Goal: Information Seeking & Learning: Find contact information

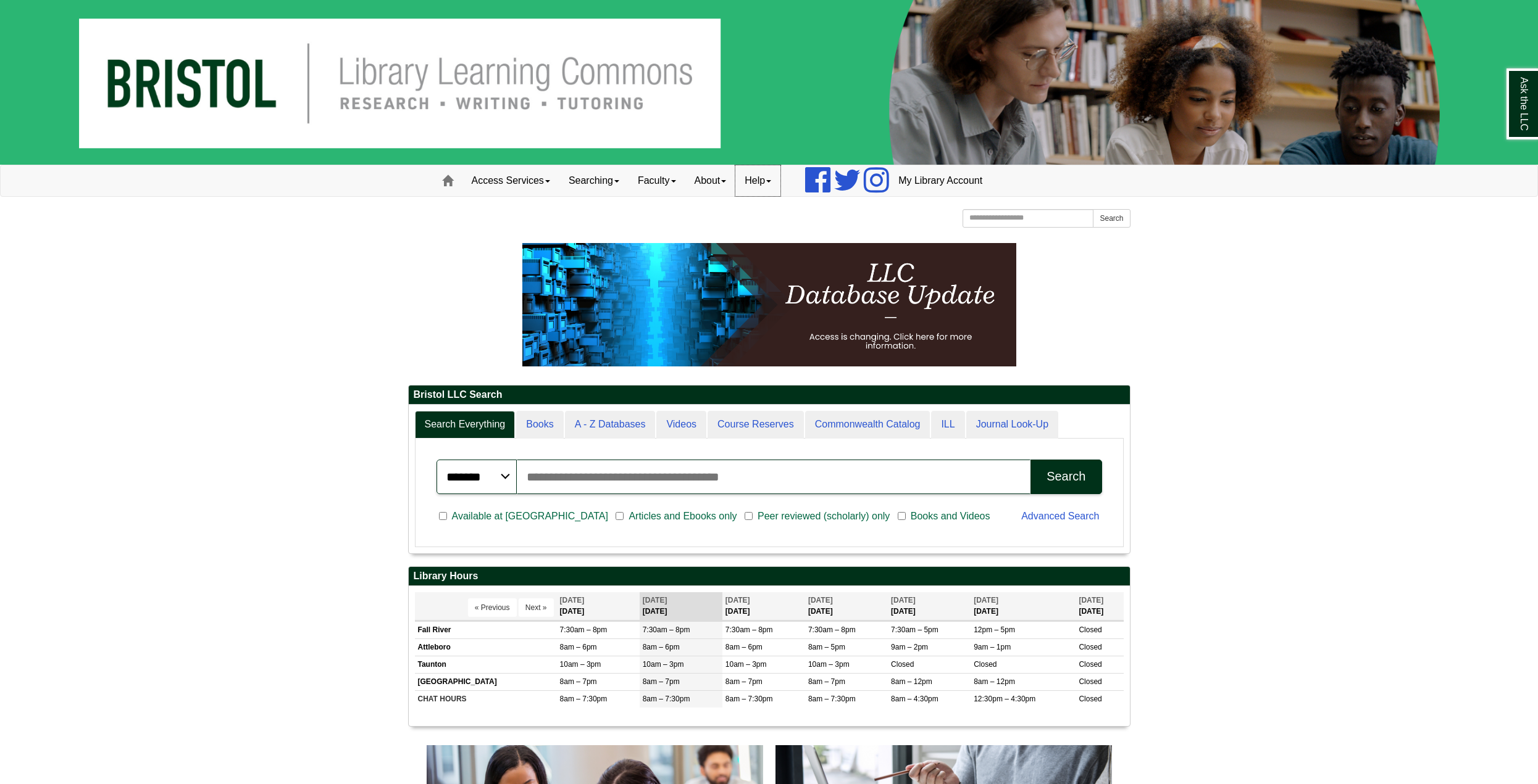
click at [778, 183] on link "Help" at bounding box center [758, 181] width 45 height 31
click at [594, 183] on link "Searching" at bounding box center [594, 181] width 69 height 31
click at [443, 183] on span at bounding box center [447, 181] width 12 height 12
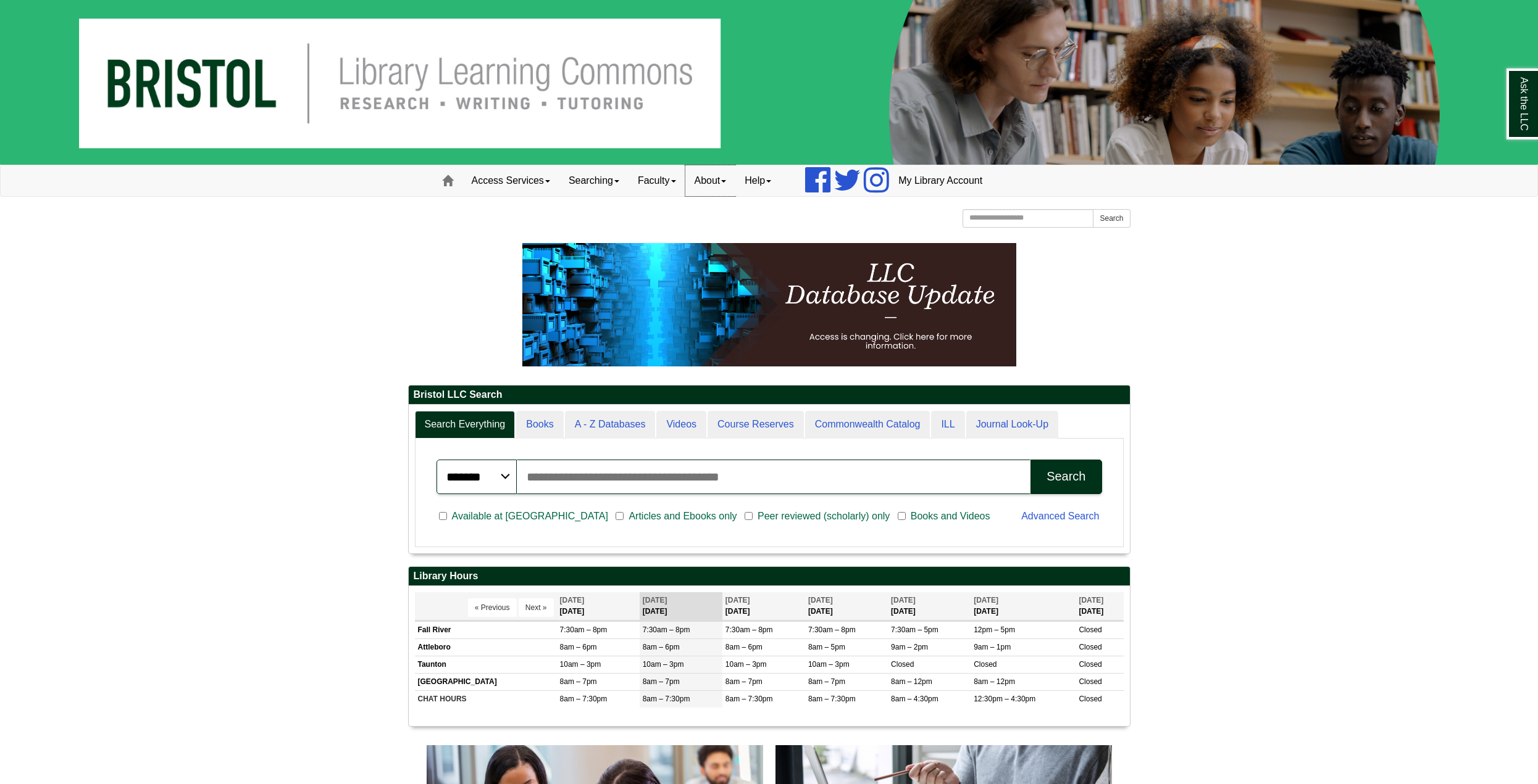
click at [701, 174] on link "About" at bounding box center [710, 181] width 50 height 31
click at [657, 185] on link "Faculty" at bounding box center [657, 181] width 57 height 31
click at [586, 173] on link "Searching" at bounding box center [594, 181] width 69 height 31
click at [1128, 297] on p at bounding box center [769, 304] width 723 height 123
drag, startPoint x: 523, startPoint y: 51, endPoint x: 692, endPoint y: 49, distance: 169.0
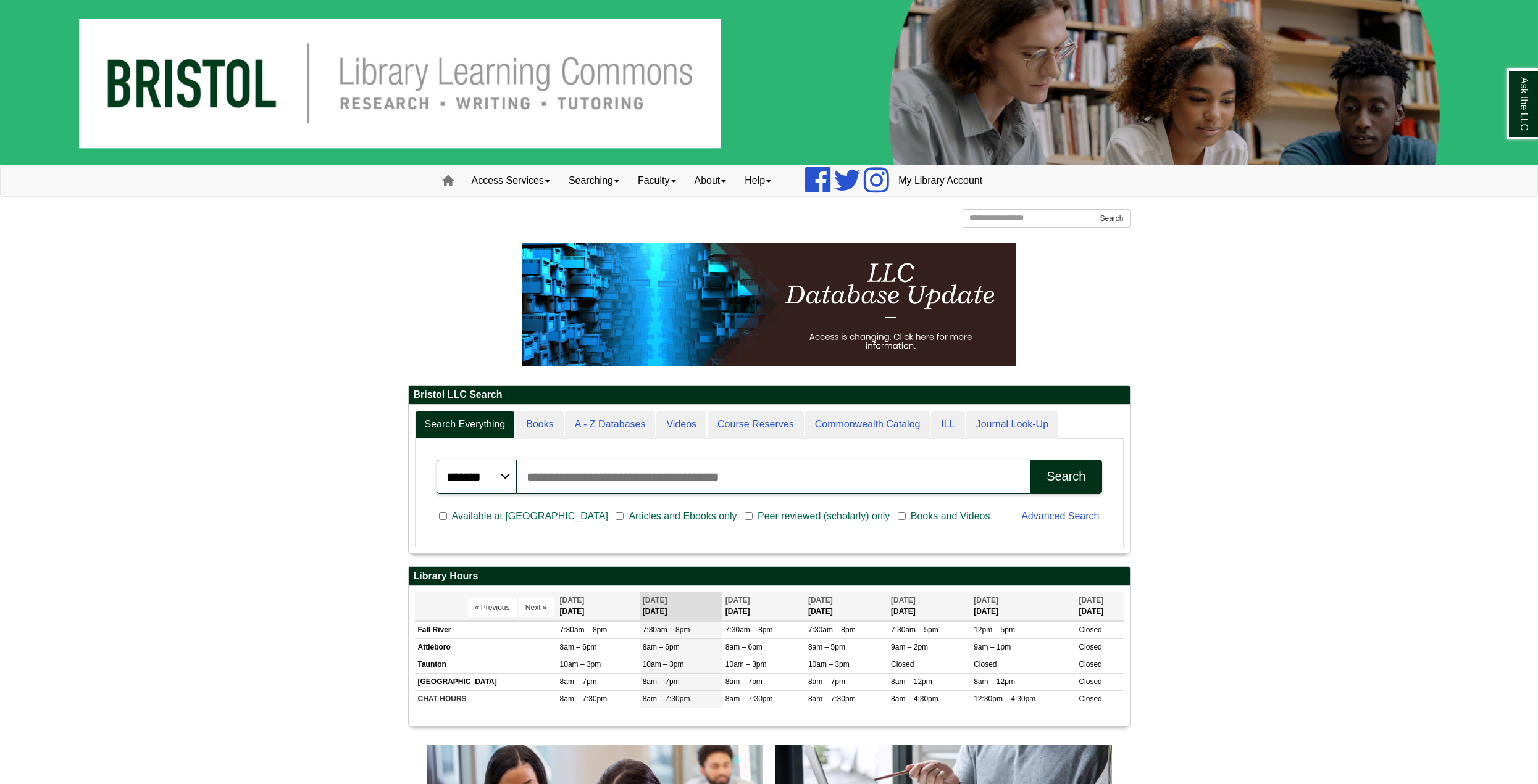
click at [692, 49] on img at bounding box center [769, 82] width 1538 height 165
click at [709, 177] on link "About" at bounding box center [710, 181] width 50 height 31
click at [735, 224] on link "Hours & Locations" at bounding box center [736, 221] width 99 height 14
click at [715, 188] on link "About" at bounding box center [710, 181] width 50 height 31
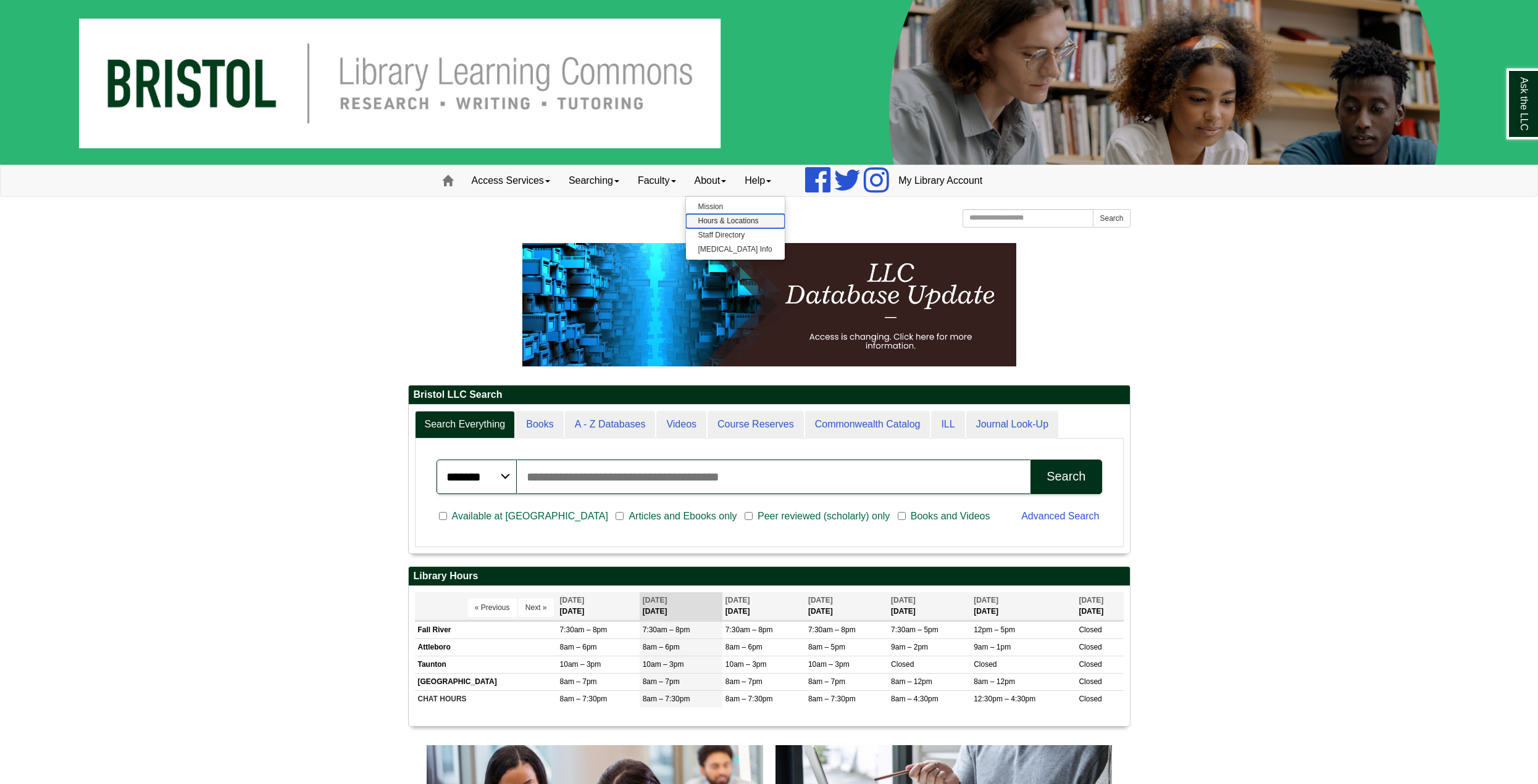
click at [744, 223] on link "Hours & Locations" at bounding box center [736, 221] width 99 height 14
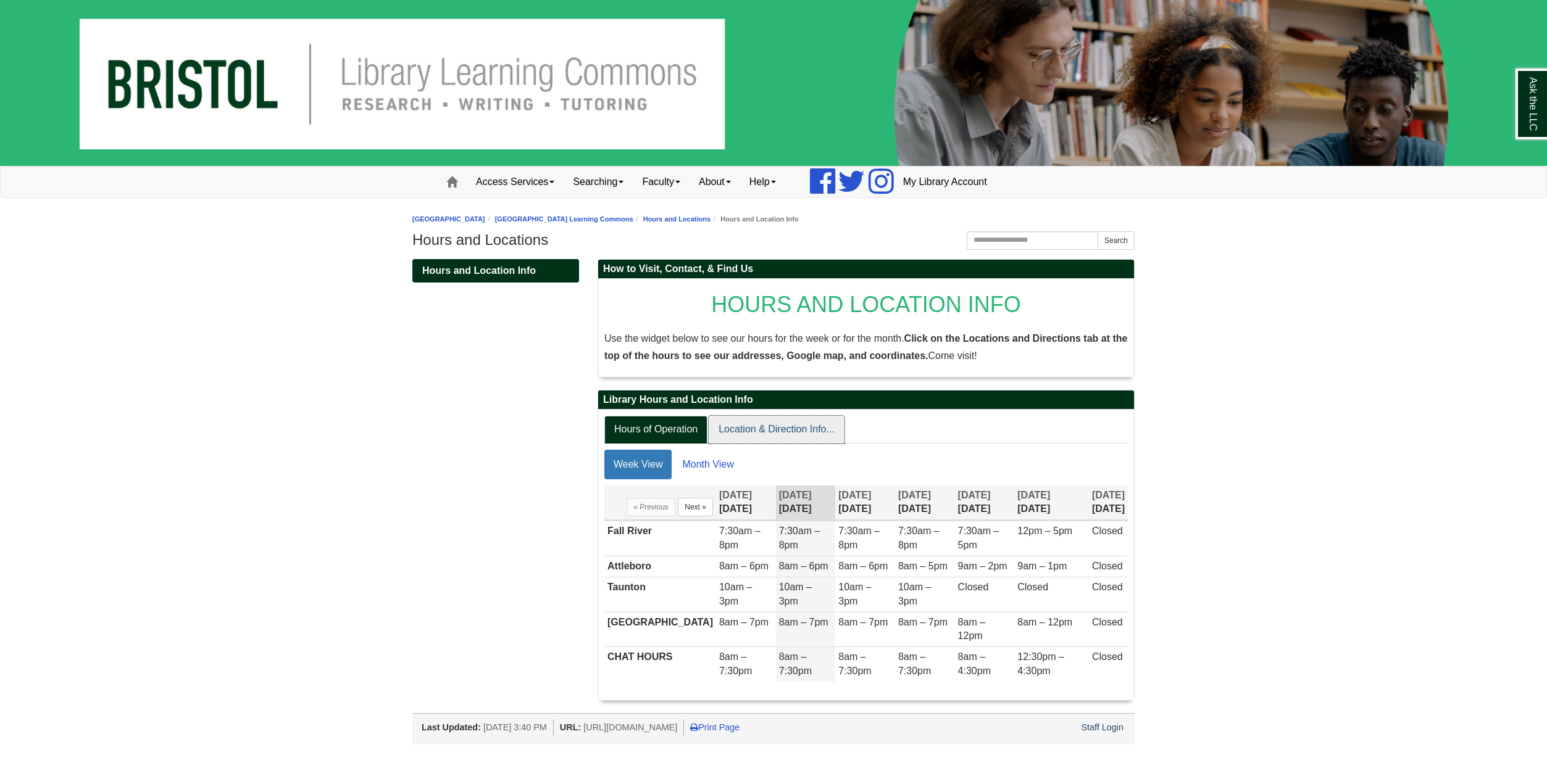
click at [757, 435] on link "Location & Direction Info..." at bounding box center [776, 429] width 135 height 27
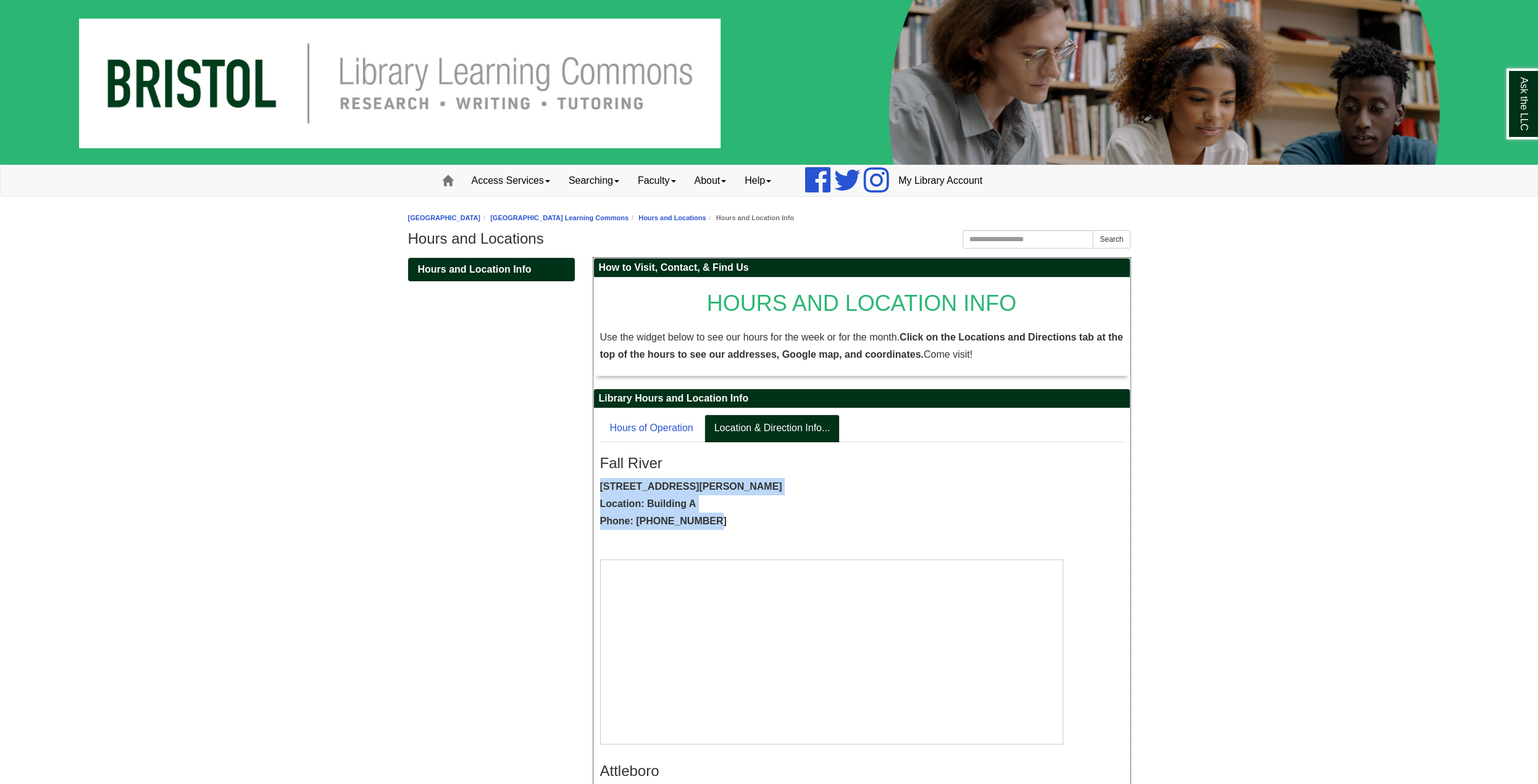
drag, startPoint x: 599, startPoint y: 482, endPoint x: 708, endPoint y: 521, distance: 115.8
copy strong "777 Elsbree Street, Fall River, MA, 02720 Location: Building A Phone: 774-357-2…"
click at [698, 506] on p "777 Elsbree Street, Fall River, MA, 02720 Location: Building A Phone: 774-357-2…" at bounding box center [862, 504] width 523 height 52
drag, startPoint x: 695, startPoint y: 503, endPoint x: 648, endPoint y: 504, distance: 47.0
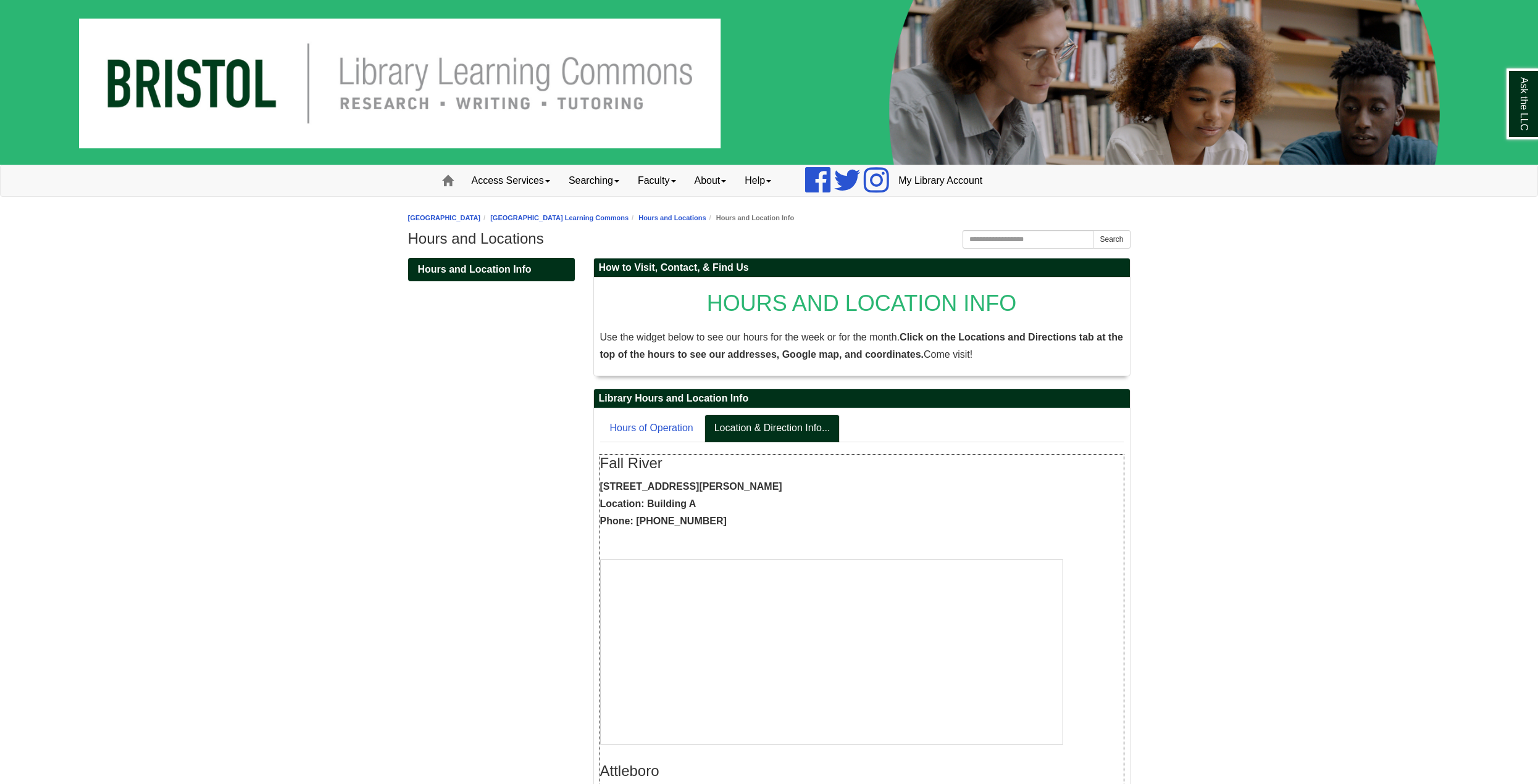
click at [648, 504] on p "777 Elsbree Street, Fall River, MA, 02720 Location: Building A Phone: 774-357-2…" at bounding box center [862, 504] width 523 height 52
copy strong "Building A"
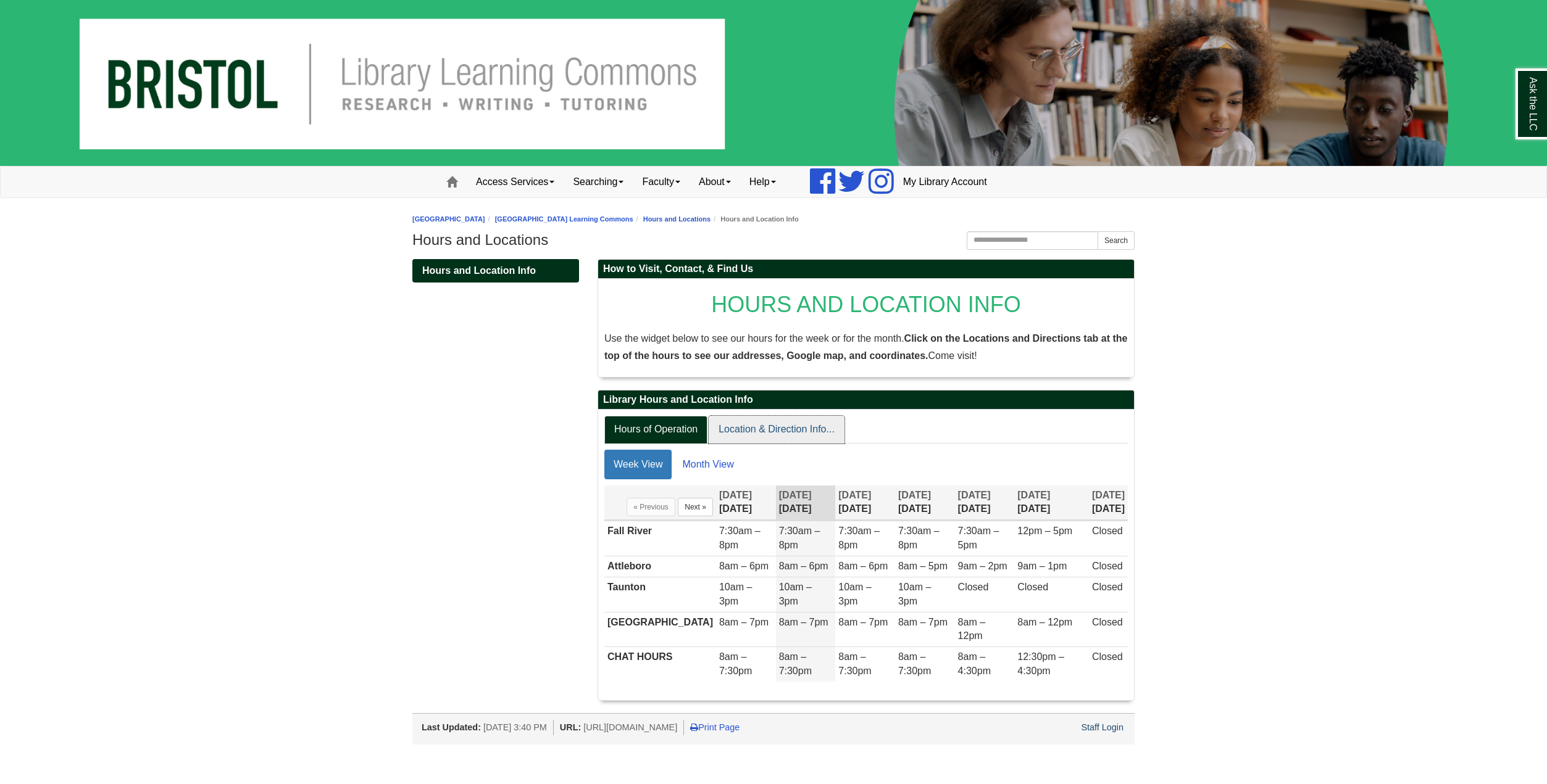
click at [761, 426] on link "Location & Direction Info..." at bounding box center [776, 429] width 135 height 27
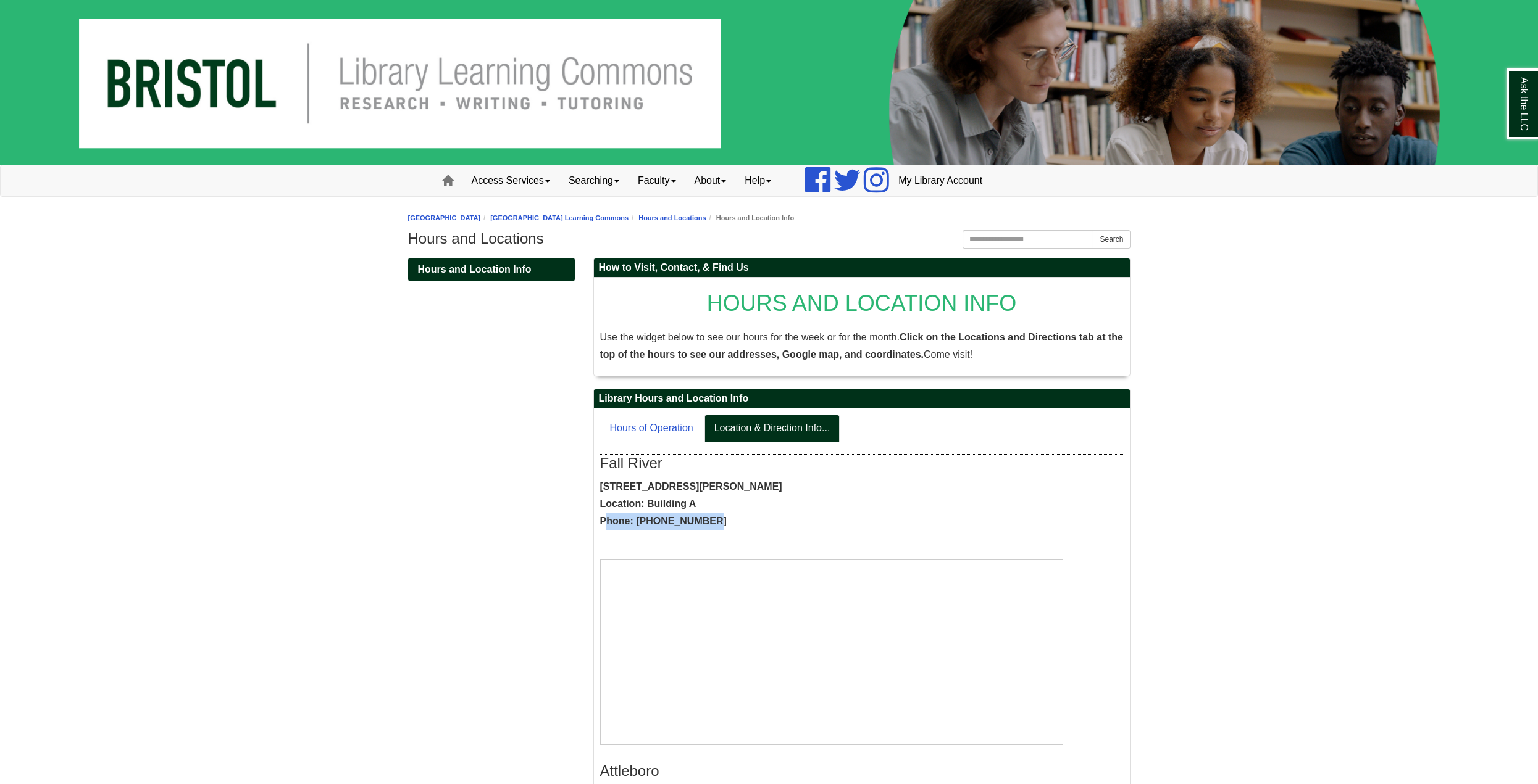
drag, startPoint x: 717, startPoint y: 523, endPoint x: 596, endPoint y: 526, distance: 121.0
copy strong "Phone: [PHONE_NUMBER]"
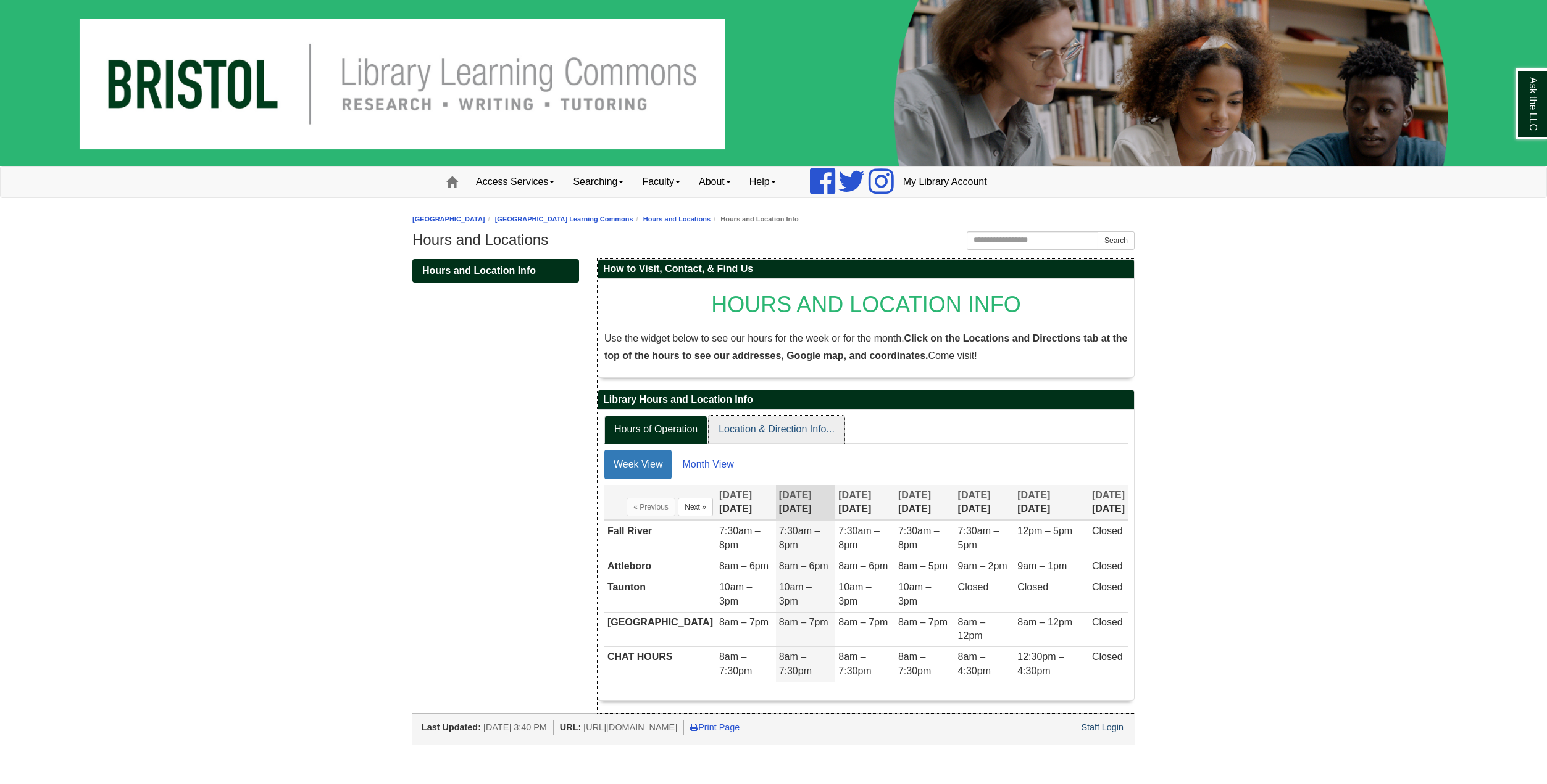
drag, startPoint x: 758, startPoint y: 391, endPoint x: 762, endPoint y: 420, distance: 29.3
click at [758, 396] on h2 "Library Hours and Location Info" at bounding box center [866, 400] width 535 height 19
click at [762, 420] on link "Location & Direction Info..." at bounding box center [776, 429] width 135 height 27
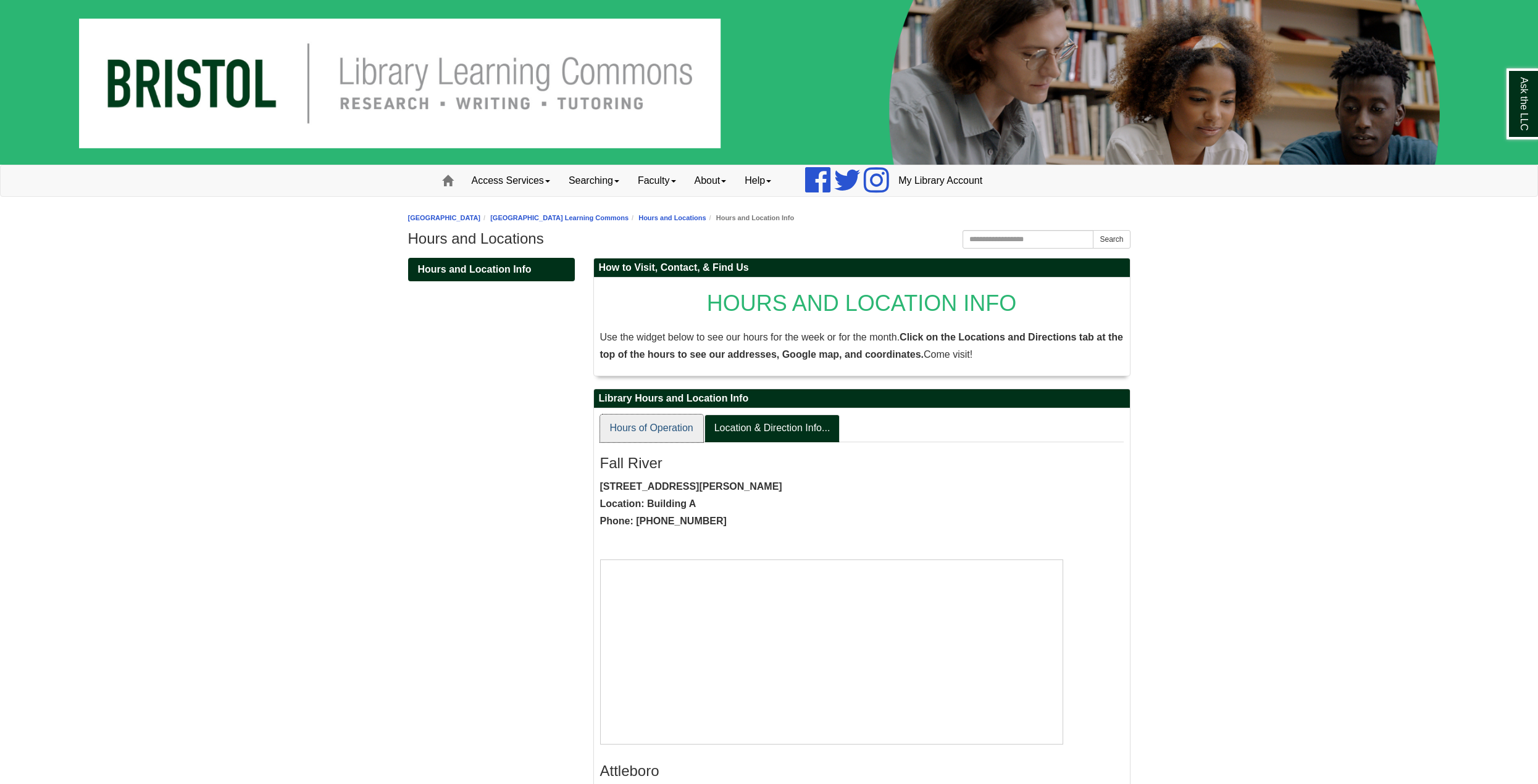
click at [660, 427] on link "Hours of Operation" at bounding box center [652, 428] width 103 height 27
